Goal: Task Accomplishment & Management: Complete application form

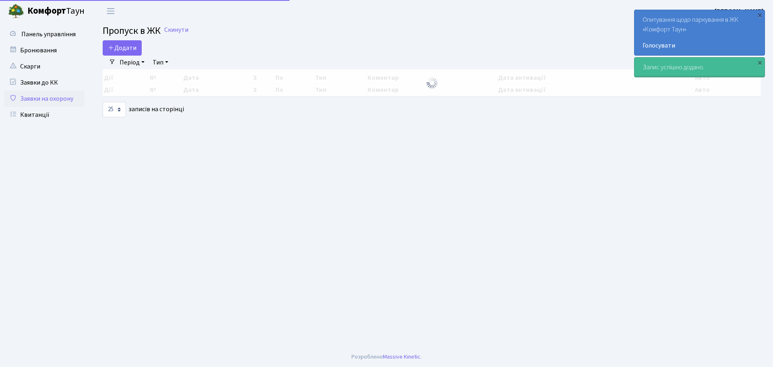
select select "25"
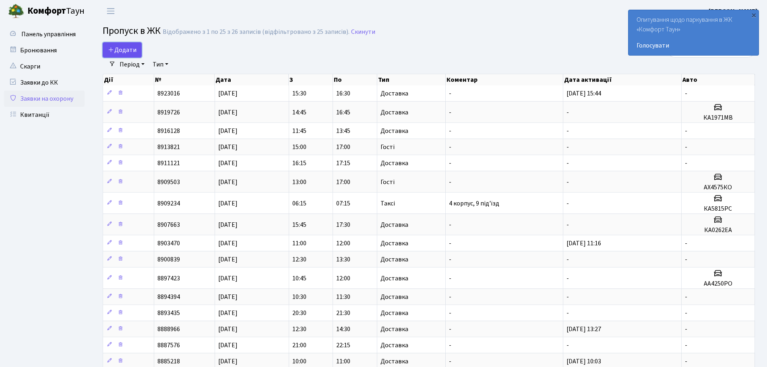
click at [123, 48] on span "Додати" at bounding box center [122, 49] width 29 height 9
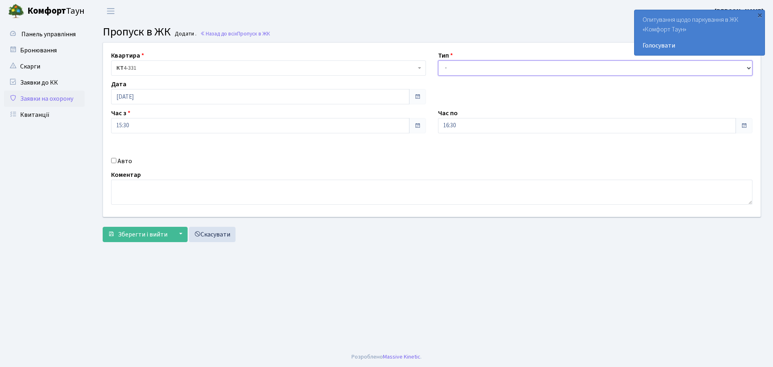
click at [481, 60] on select "- Доставка Таксі Гості Сервіс" at bounding box center [595, 67] width 315 height 15
select select "1"
click at [438, 60] on select "- Доставка Таксі Гості Сервіс" at bounding box center [595, 67] width 315 height 15
click at [490, 128] on input "16:30" at bounding box center [587, 125] width 298 height 15
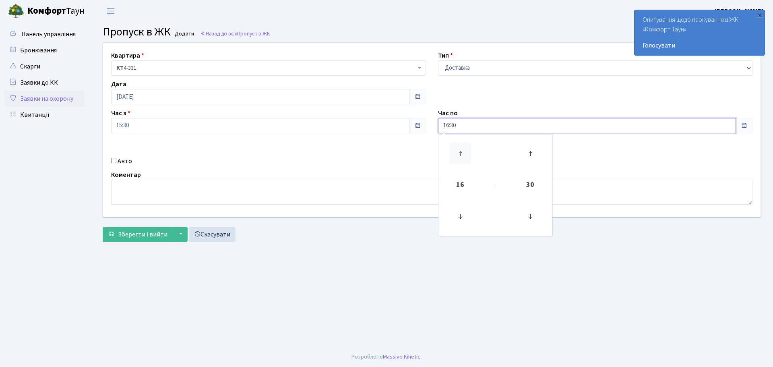
click at [459, 154] on icon at bounding box center [460, 154] width 22 height 22
type input "17:30"
click at [223, 155] on div "Квартира <b>КТ</b>&nbsp;&nbsp;&nbsp;&nbsp;4-331 КТ 4-331 Тип - Доставка Таксі Г…" at bounding box center [431, 130] width 669 height 174
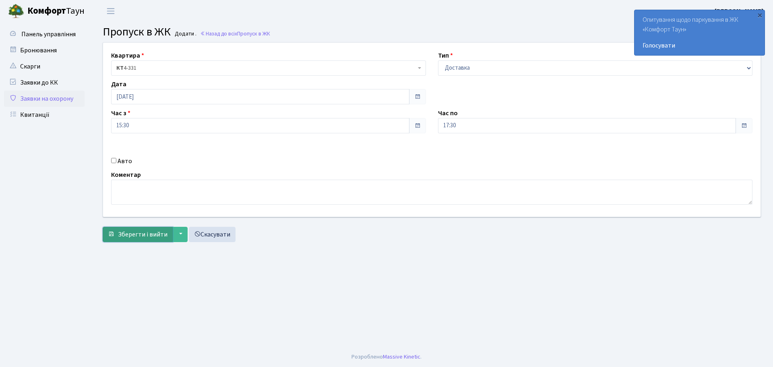
drag, startPoint x: 147, startPoint y: 227, endPoint x: 139, endPoint y: 235, distance: 11.4
click at [146, 228] on button "Зберегти і вийти" at bounding box center [138, 234] width 70 height 15
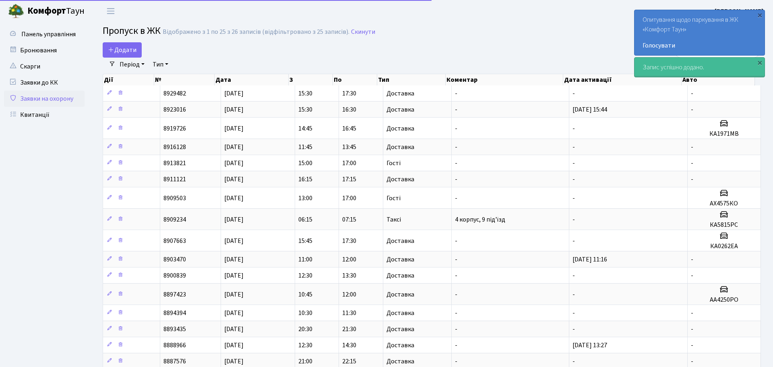
select select "25"
